Goal: Task Accomplishment & Management: Use online tool/utility

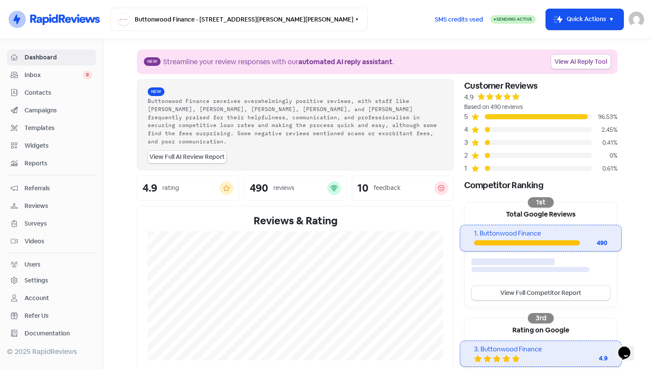
click at [50, 146] on span "Widgets" at bounding box center [59, 145] width 68 height 9
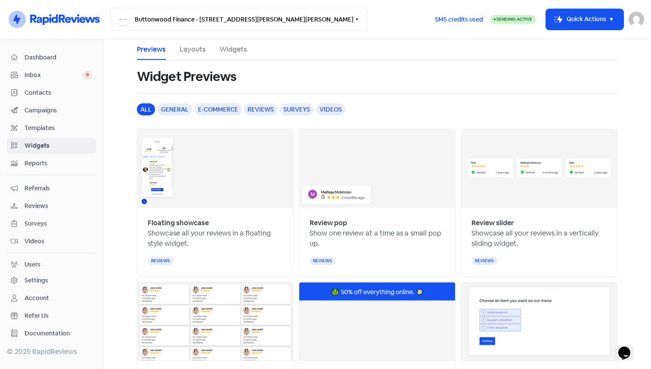
click at [188, 53] on link "Layouts" at bounding box center [193, 49] width 26 height 10
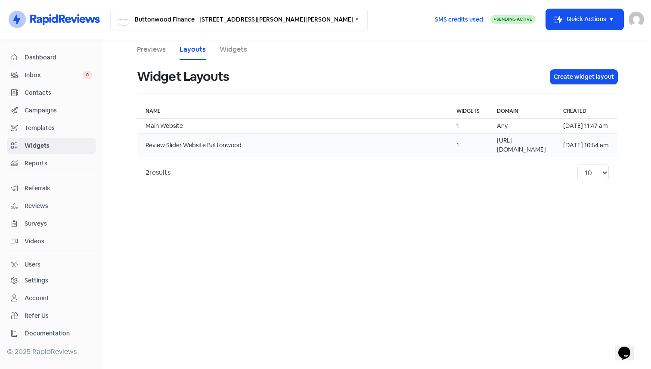
click at [308, 136] on td "Review Slider Website Buttonwood" at bounding box center [292, 145] width 311 height 24
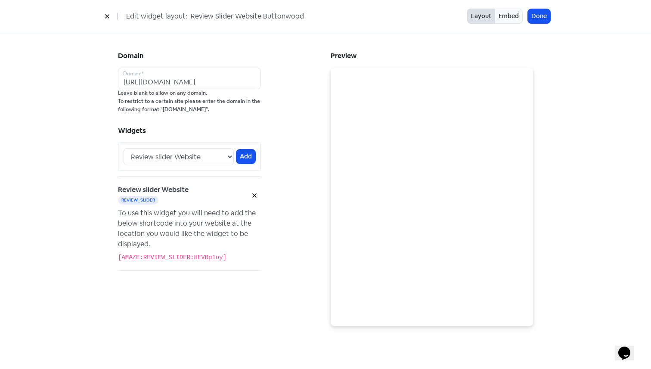
click at [146, 257] on code "[AMAZE:REVIEW_SLIDER:HEVBp1oy]" at bounding box center [172, 257] width 108 height 7
copy div "[AMAZE:REVIEW_SLIDER:HEVBp1oy]"
click at [140, 226] on div "To use this widget you will need to add the below shortcode into your website a…" at bounding box center [189, 228] width 143 height 41
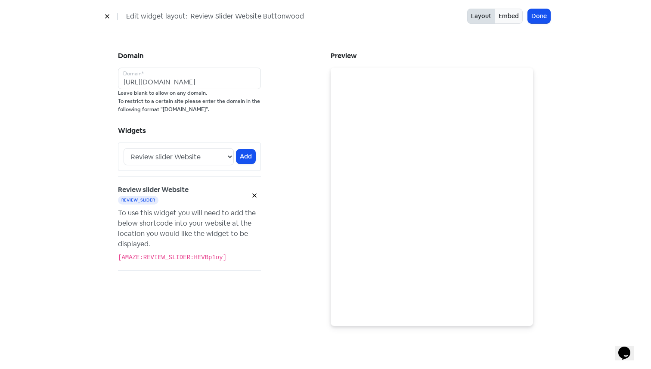
click at [109, 15] on icon at bounding box center [107, 17] width 4 height 4
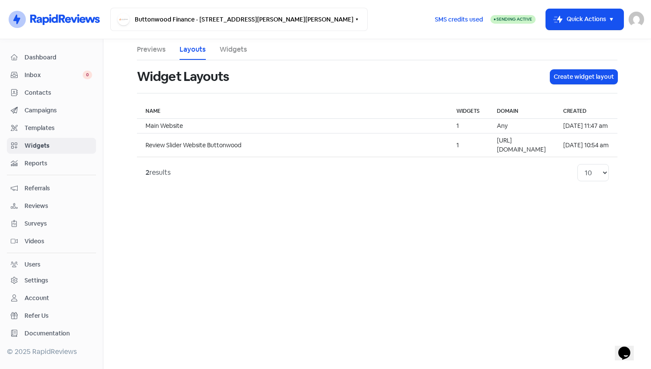
click at [39, 329] on span "Documentation" at bounding box center [59, 333] width 68 height 9
click at [247, 139] on td "Review Slider Website Buttonwood" at bounding box center [292, 145] width 311 height 24
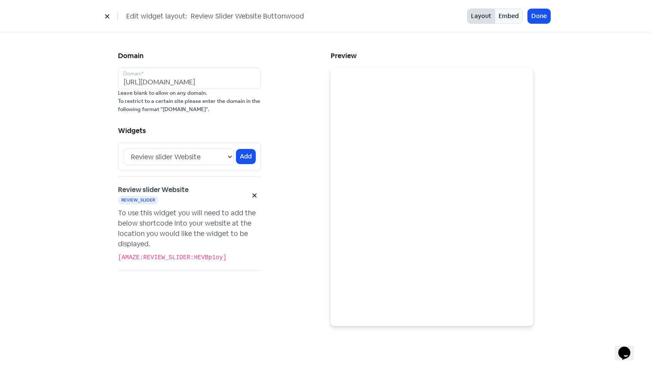
click at [165, 257] on code "[AMAZE:REVIEW_SLIDER:HEVBp1oy]" at bounding box center [172, 257] width 108 height 7
copy div "[AMAZE:REVIEW_SLIDER:HEVBp1oy]"
click at [206, 80] on input "[URL][DOMAIN_NAME]" at bounding box center [189, 79] width 143 height 22
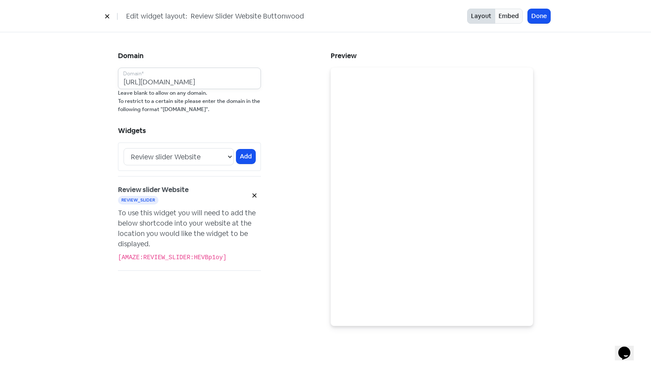
click at [206, 80] on input "[URL][DOMAIN_NAME]" at bounding box center [189, 79] width 143 height 22
click at [280, 116] on div "Domain Domain* Leave blank to allow on any domain. To restrict to a certain sit…" at bounding box center [219, 188] width 213 height 276
click at [535, 20] on button "Done" at bounding box center [539, 16] width 22 height 14
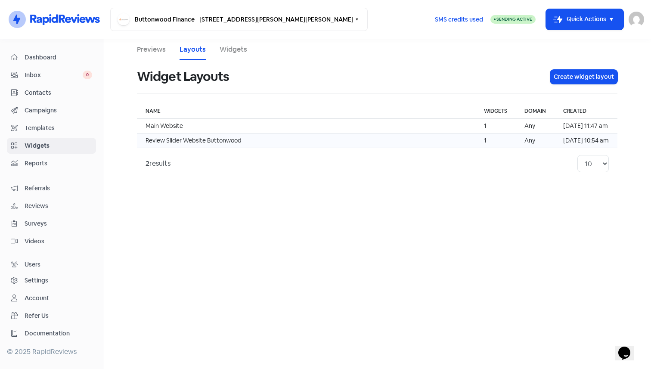
click at [230, 139] on td "Review Slider Website Buttonwood" at bounding box center [306, 140] width 338 height 15
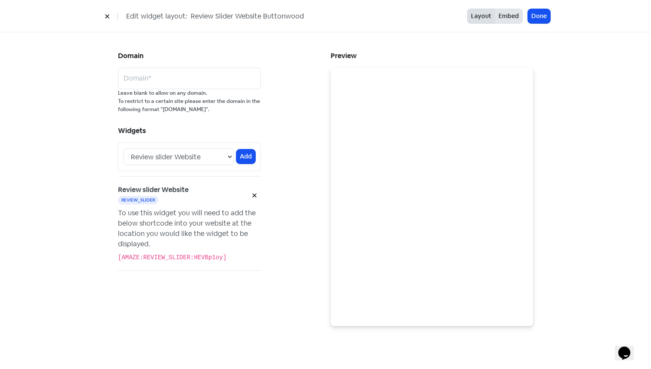
click at [512, 16] on button "Embed" at bounding box center [509, 16] width 28 height 15
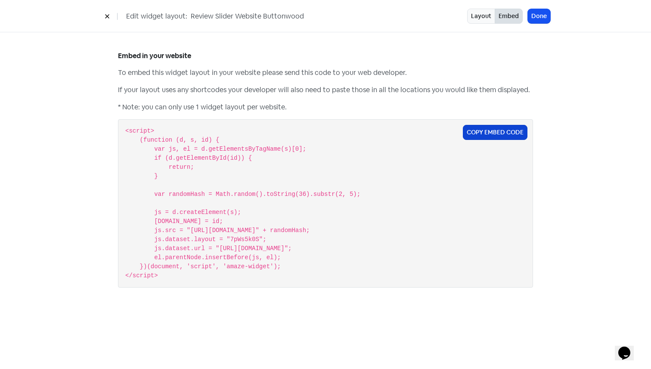
click at [504, 128] on button "Copy Embed Code" at bounding box center [495, 132] width 65 height 15
click at [476, 137] on button "Copy Embed Code" at bounding box center [495, 132] width 65 height 15
click at [108, 19] on button at bounding box center [107, 16] width 13 height 15
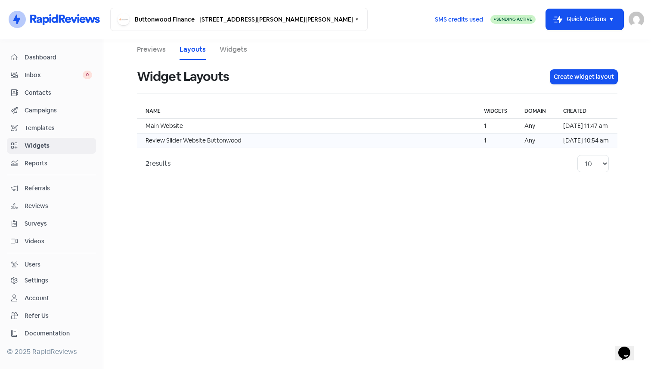
click at [233, 147] on td "Review Slider Website Buttonwood" at bounding box center [306, 140] width 338 height 15
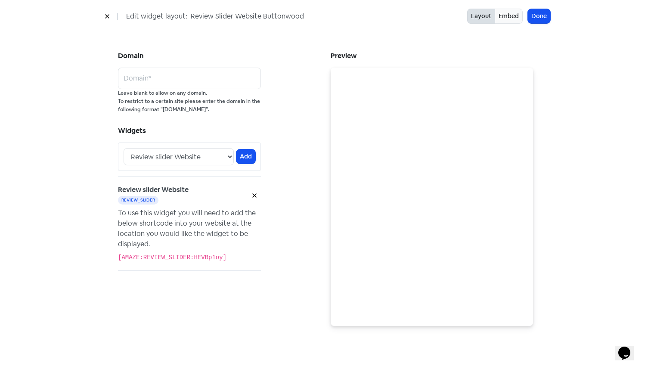
click at [189, 260] on code "[AMAZE:REVIEW_SLIDER:HEVBp1oy]" at bounding box center [172, 257] width 108 height 7
copy div "[AMAZE:REVIEW_SLIDER:HEVBp1oy]"
click at [537, 19] on button "Done" at bounding box center [539, 16] width 22 height 14
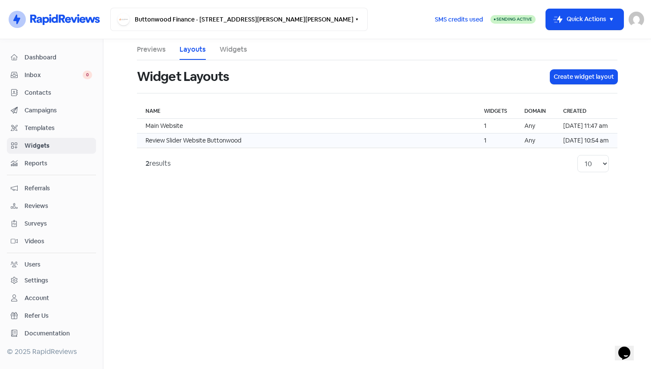
click at [223, 141] on td "Review Slider Website Buttonwood" at bounding box center [306, 140] width 338 height 15
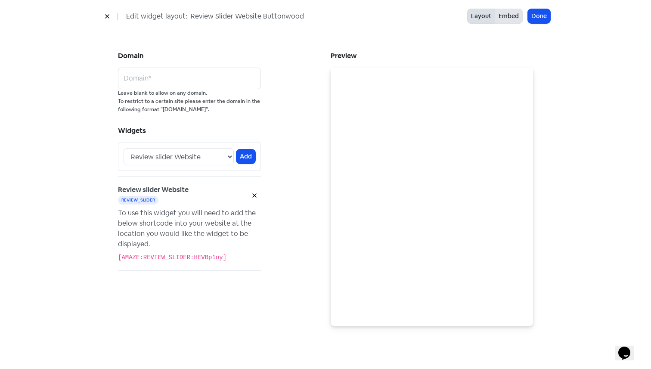
click at [510, 18] on button "Embed" at bounding box center [509, 16] width 28 height 15
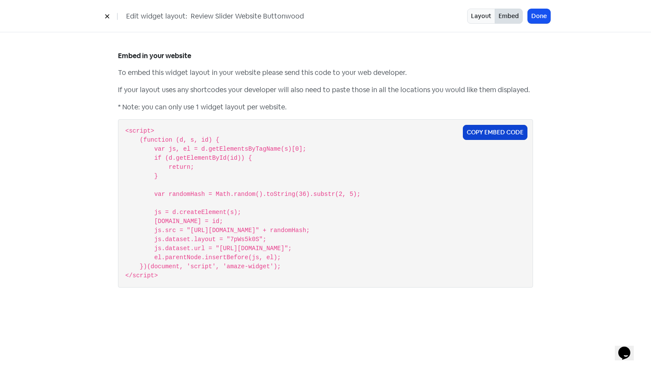
click at [491, 130] on button "Copy Embed Code" at bounding box center [495, 132] width 65 height 15
click at [109, 19] on icon at bounding box center [107, 16] width 5 height 5
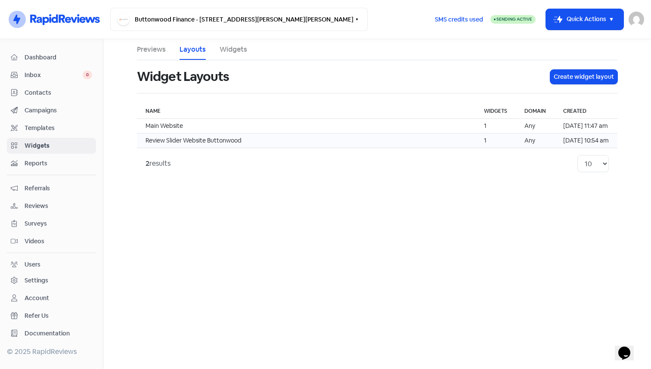
click at [208, 140] on td "Review Slider Website Buttonwood" at bounding box center [306, 140] width 338 height 15
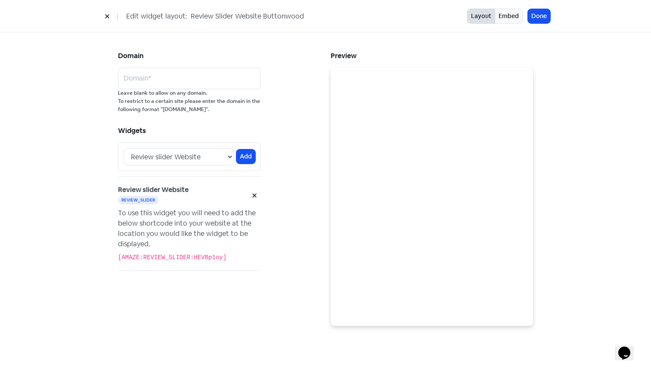
click at [192, 259] on code "[AMAZE:REVIEW_SLIDER:HEVBp1oy]" at bounding box center [172, 257] width 108 height 7
copy div "[AMAZE:REVIEW_SLIDER:HEVBp1oy]"
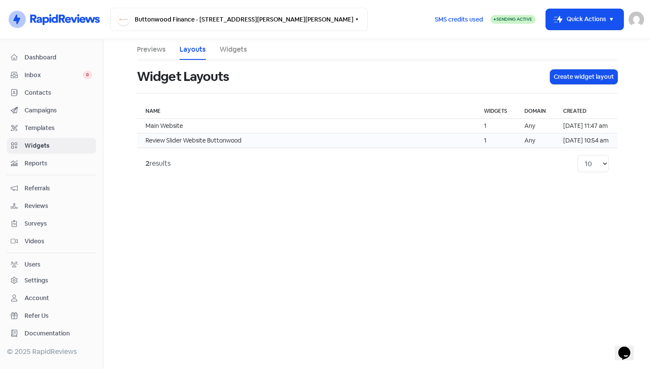
click at [217, 139] on td "Review Slider Website Buttonwood" at bounding box center [306, 140] width 338 height 15
